Goal: Task Accomplishment & Management: Use online tool/utility

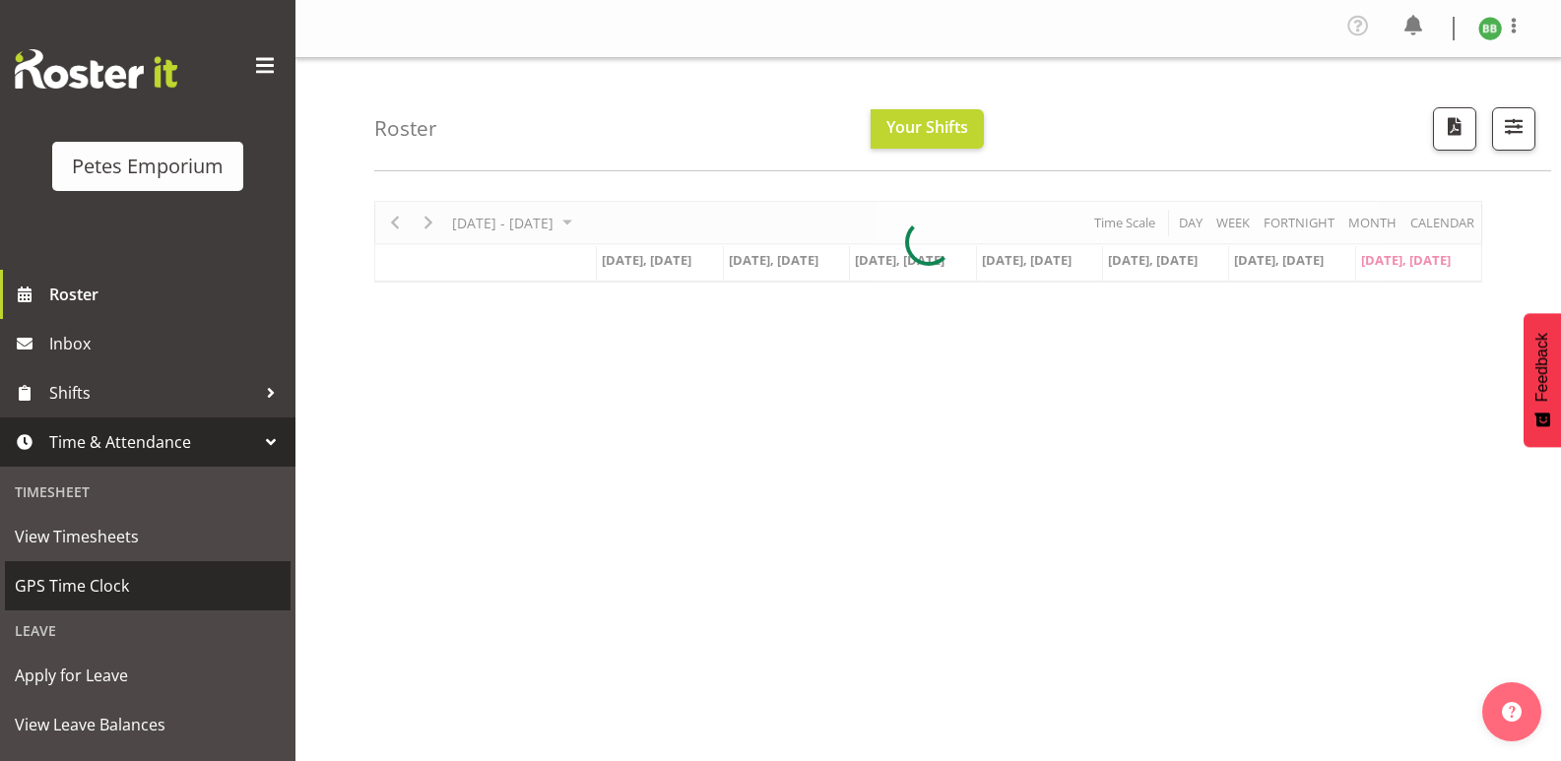
click at [136, 596] on span "GPS Time Clock" at bounding box center [148, 586] width 266 height 30
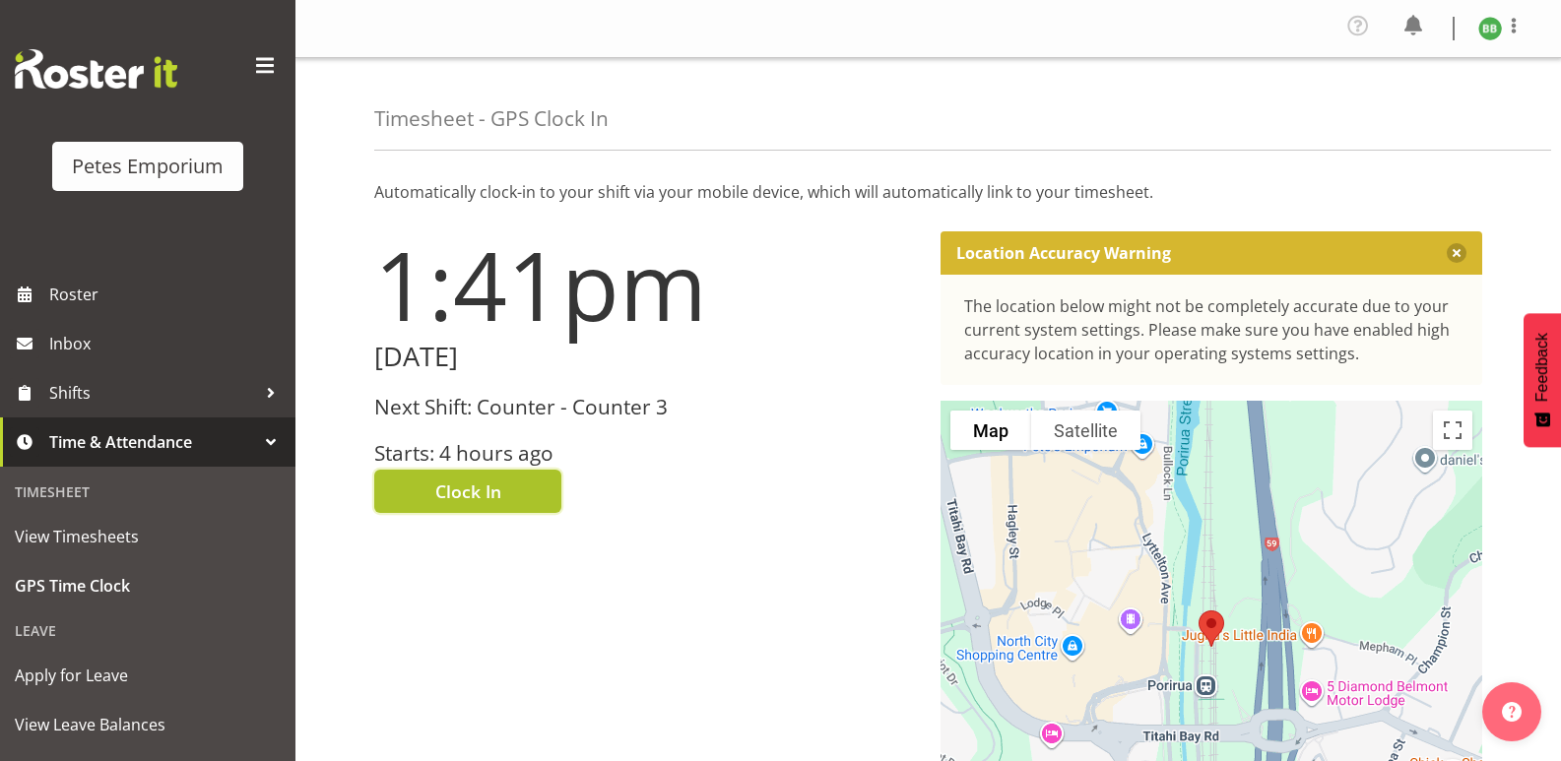
click at [463, 488] on span "Clock In" at bounding box center [468, 492] width 66 height 26
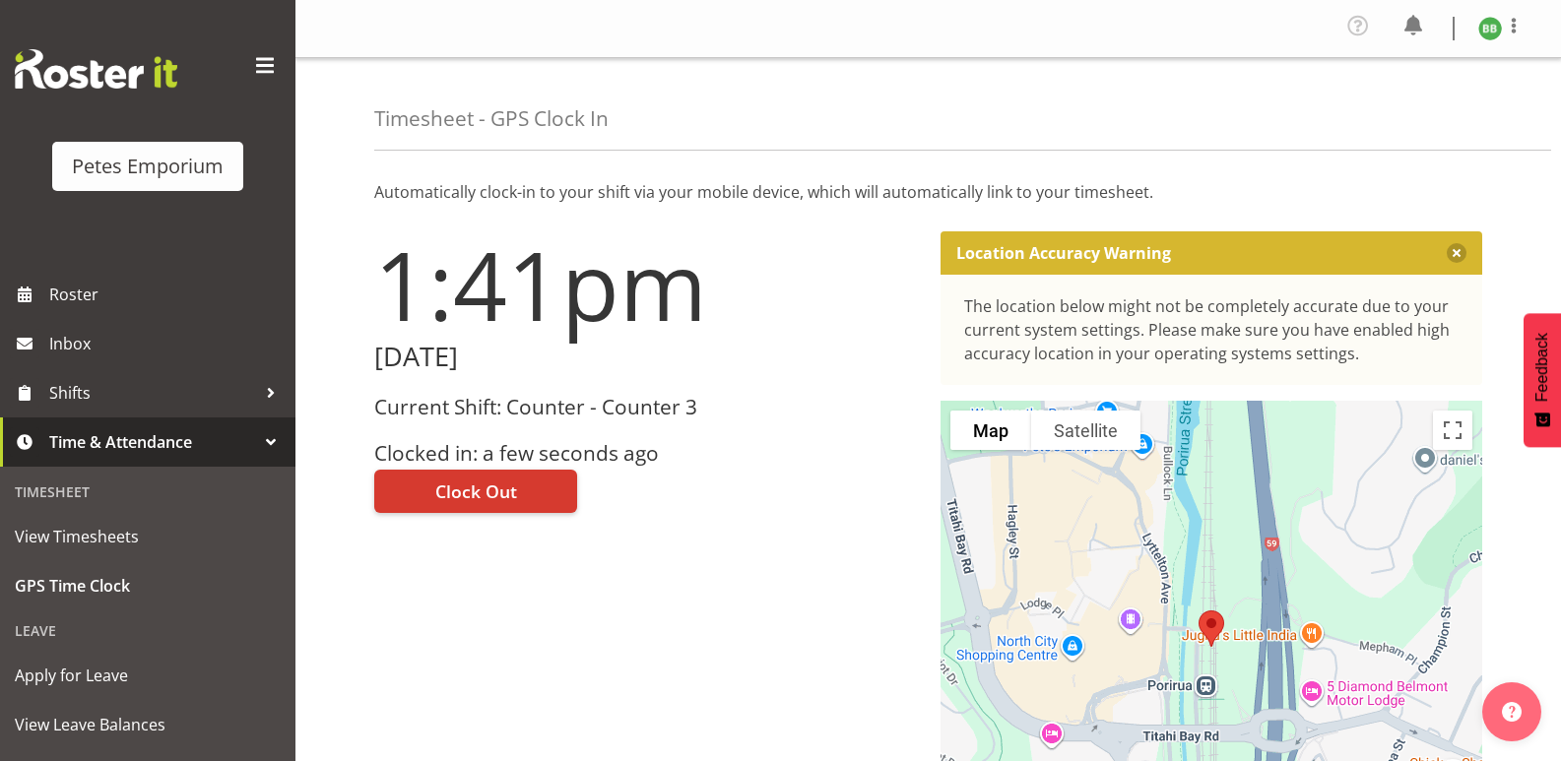
click at [1485, 26] on img at bounding box center [1490, 29] width 24 height 24
click at [1403, 109] on link "Log Out" at bounding box center [1431, 108] width 189 height 35
